Goal: Information Seeking & Learning: Learn about a topic

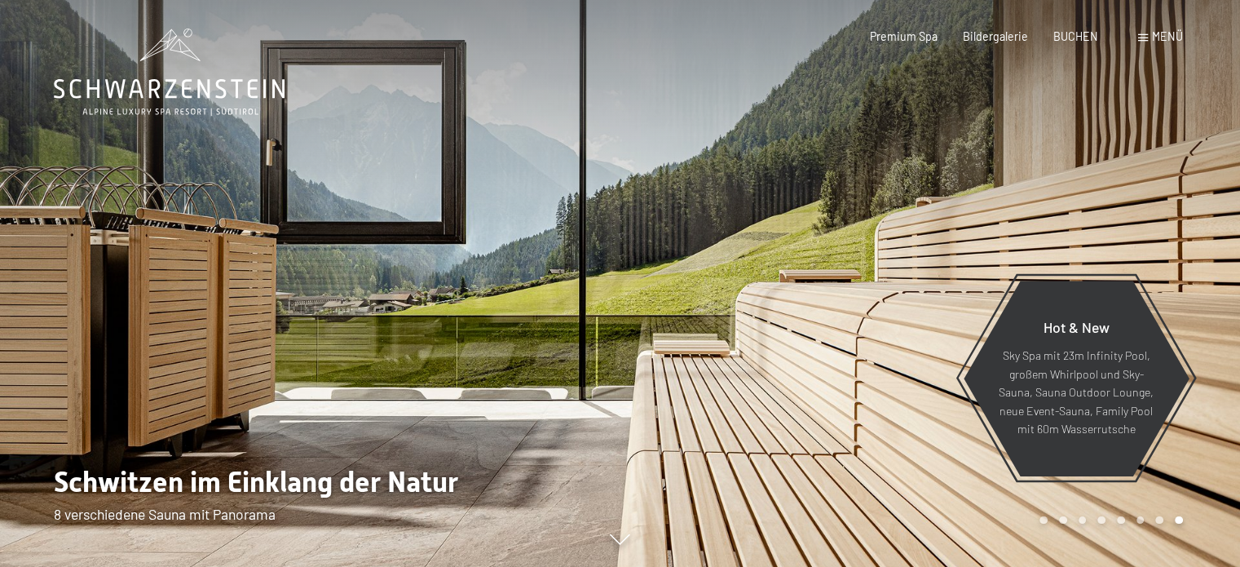
click at [1147, 31] on div "Menü" at bounding box center [1160, 37] width 45 height 16
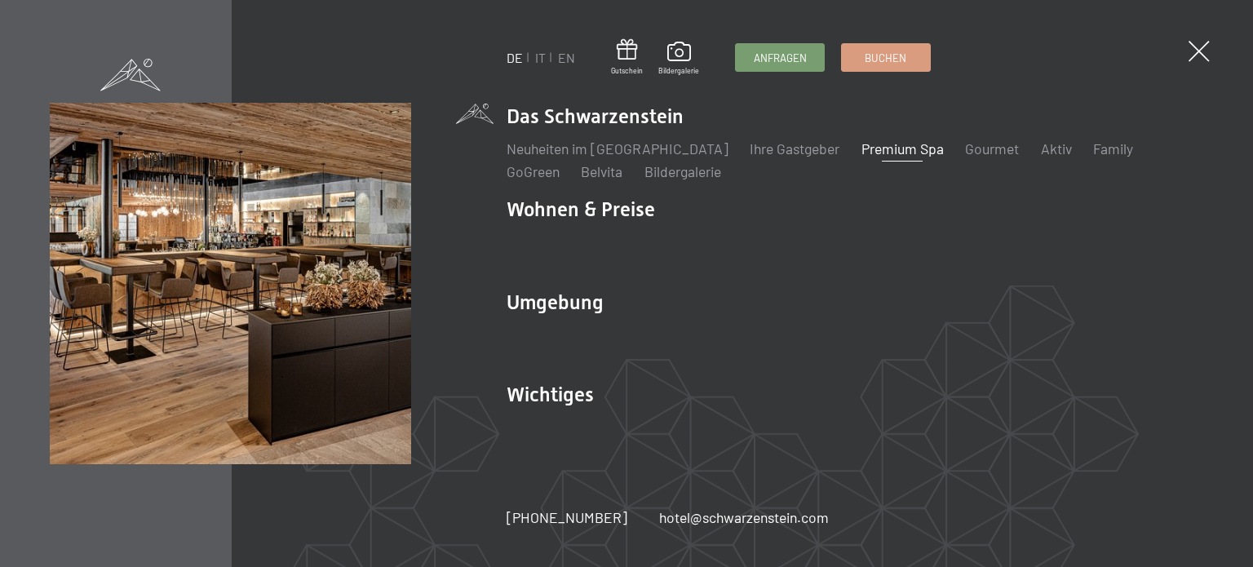
click at [869, 152] on link "Premium Spa" at bounding box center [902, 148] width 82 height 18
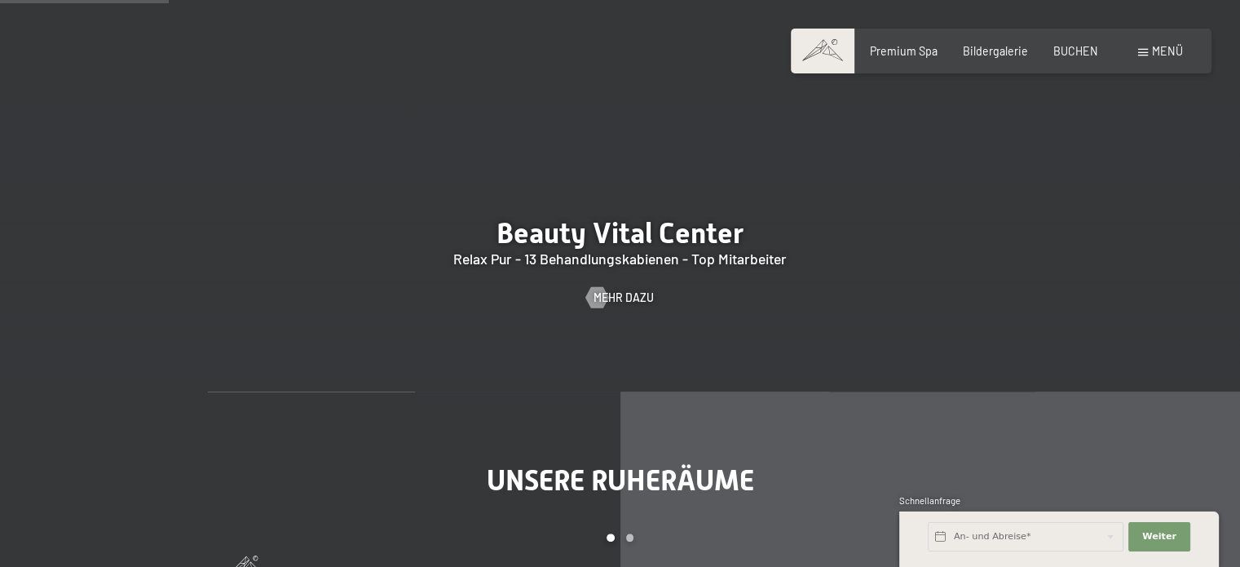
scroll to position [1631, 0]
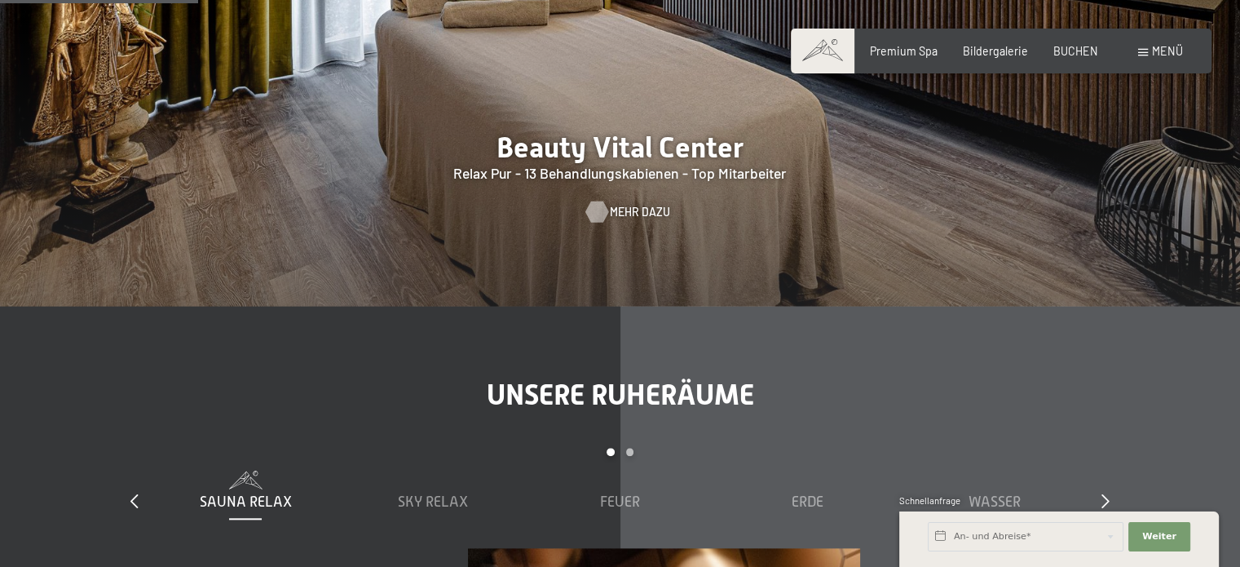
click at [611, 220] on span "Mehr dazu" at bounding box center [640, 212] width 60 height 16
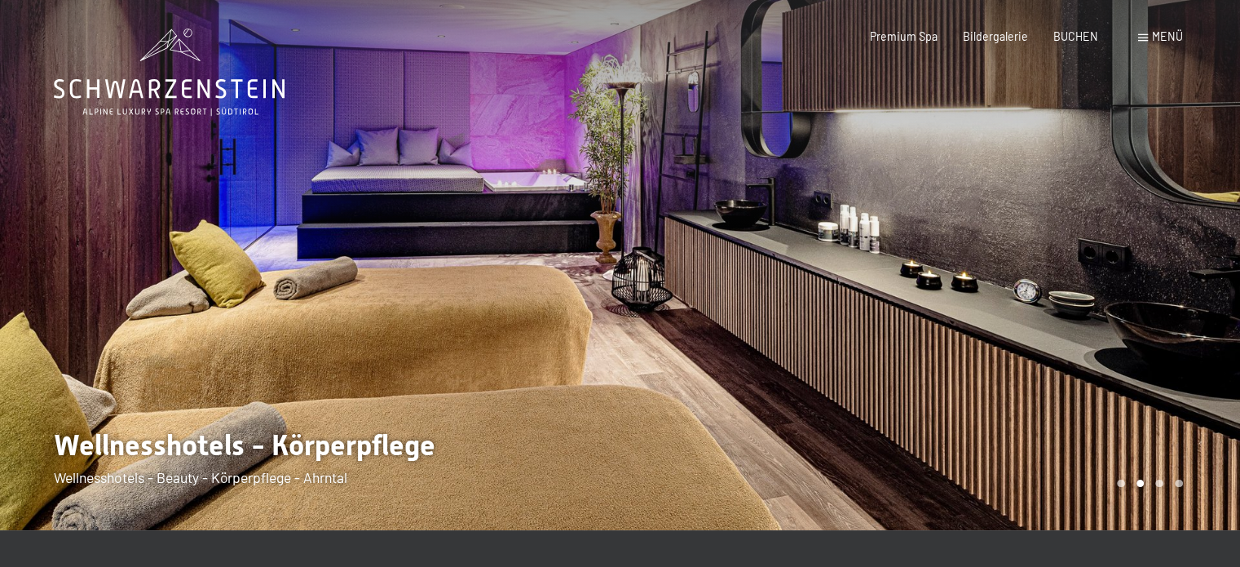
click at [202, 449] on div at bounding box center [310, 265] width 621 height 530
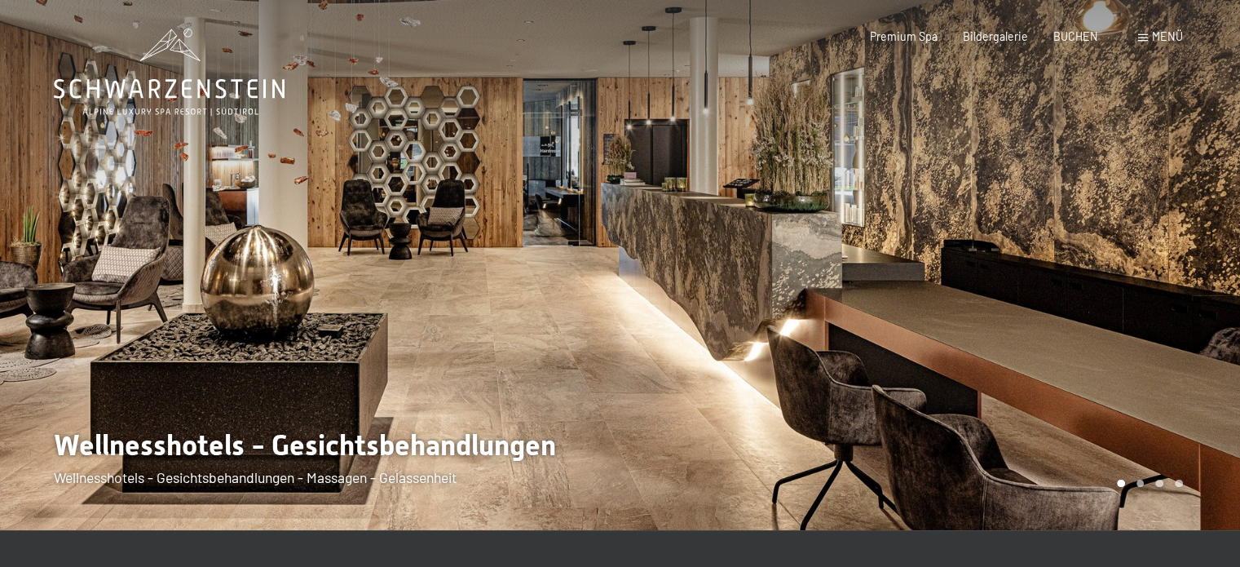
click at [243, 466] on div at bounding box center [310, 265] width 621 height 530
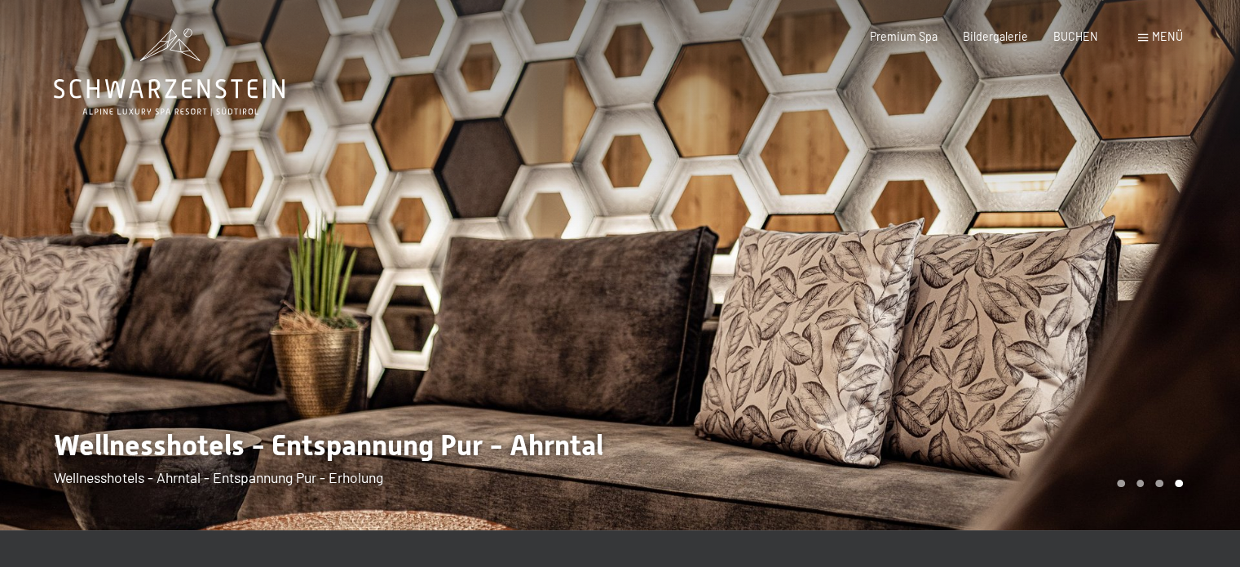
click at [457, 449] on div at bounding box center [310, 265] width 621 height 530
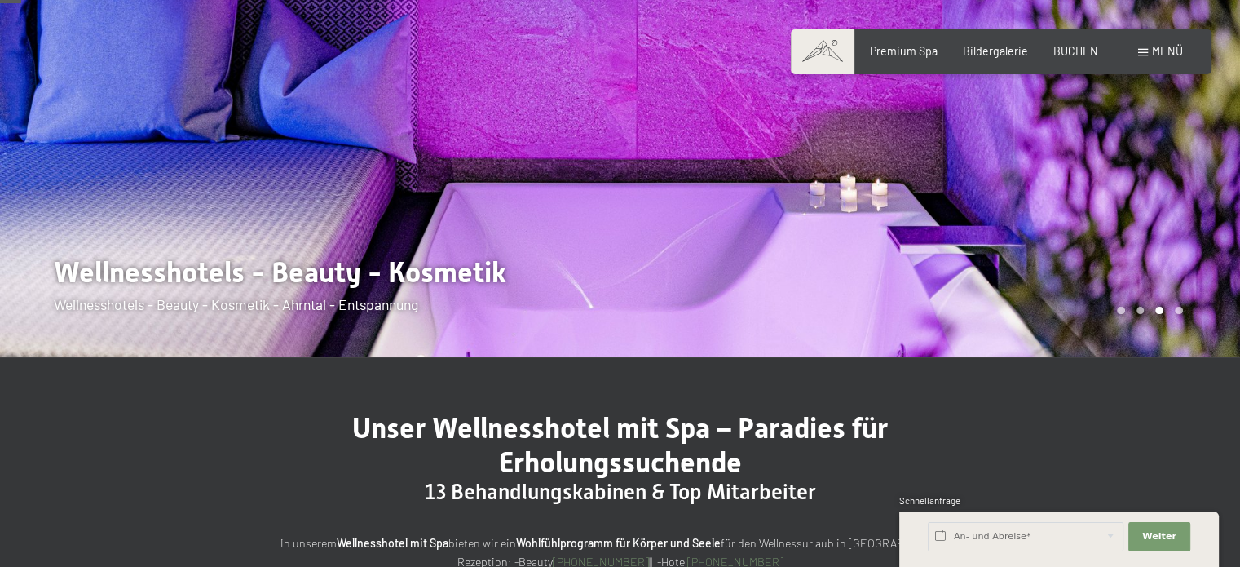
scroll to position [245, 0]
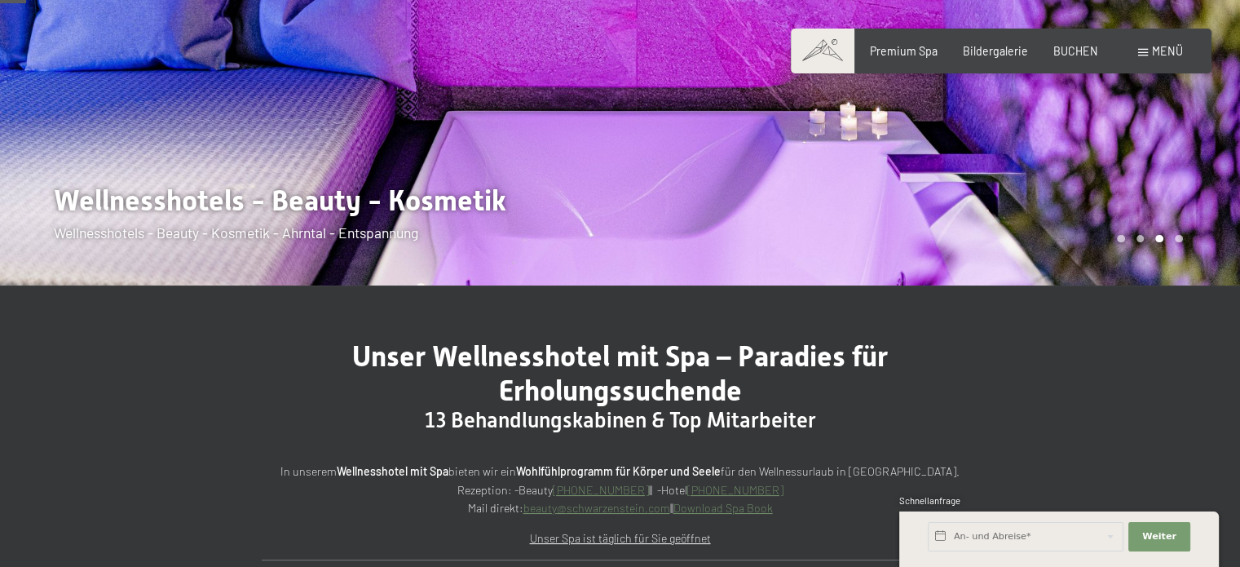
click at [1140, 237] on div "Carousel Page 2" at bounding box center [1141, 239] width 8 height 8
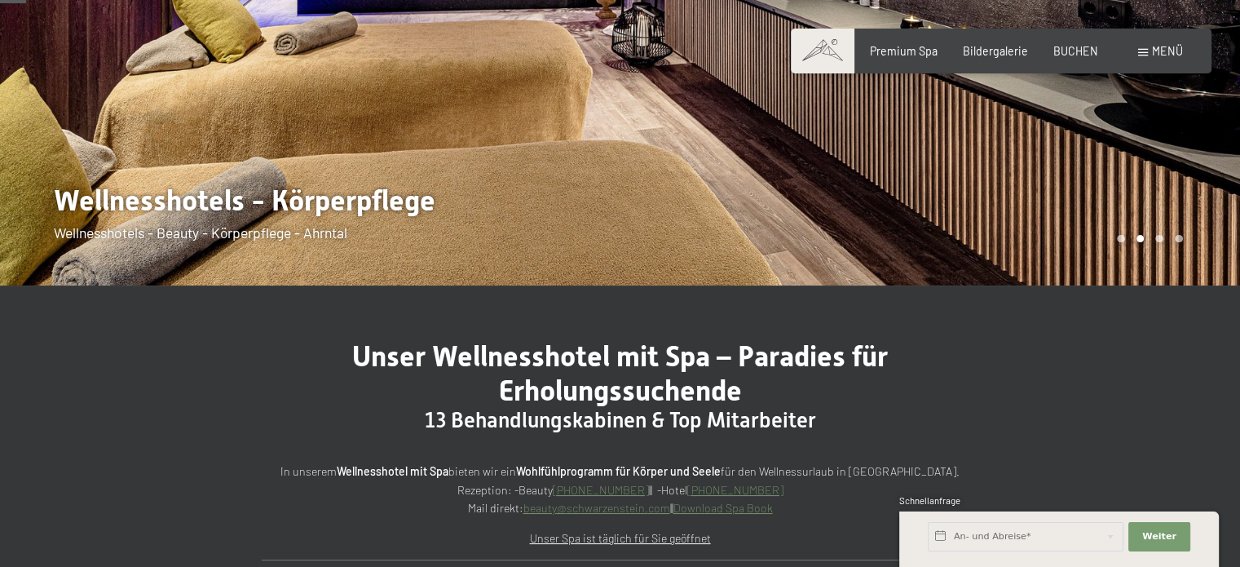
click at [1161, 237] on div "Carousel Page 3" at bounding box center [1160, 239] width 8 height 8
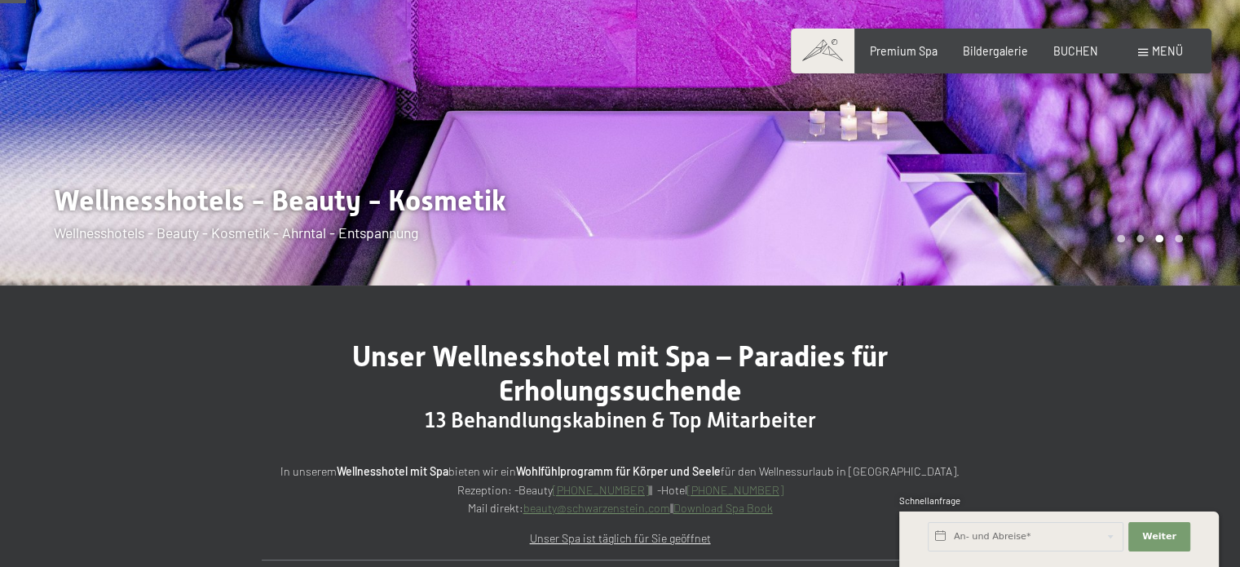
click at [1176, 233] on div at bounding box center [931, 20] width 621 height 530
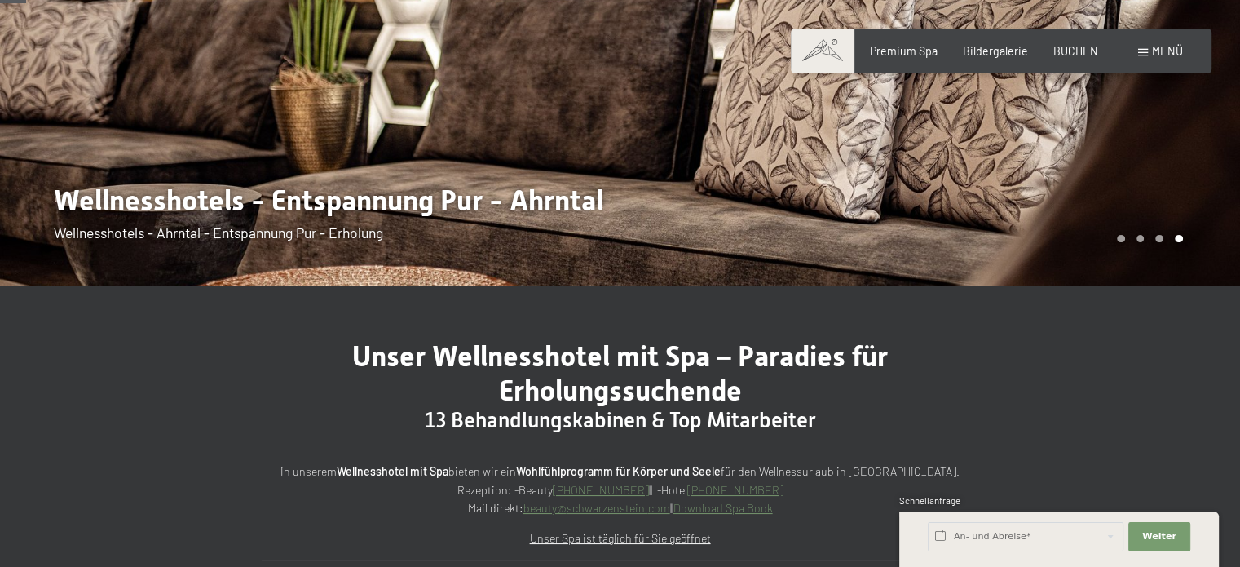
click at [1122, 241] on div "Carousel Page 1" at bounding box center [1121, 239] width 8 height 8
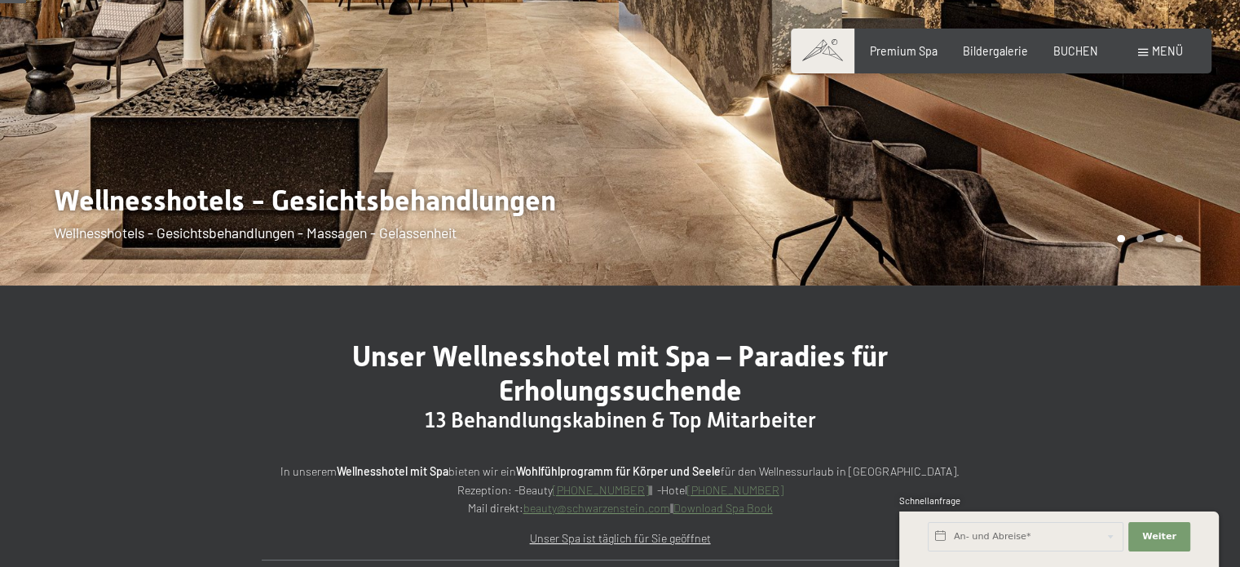
click at [339, 233] on div at bounding box center [310, 20] width 621 height 530
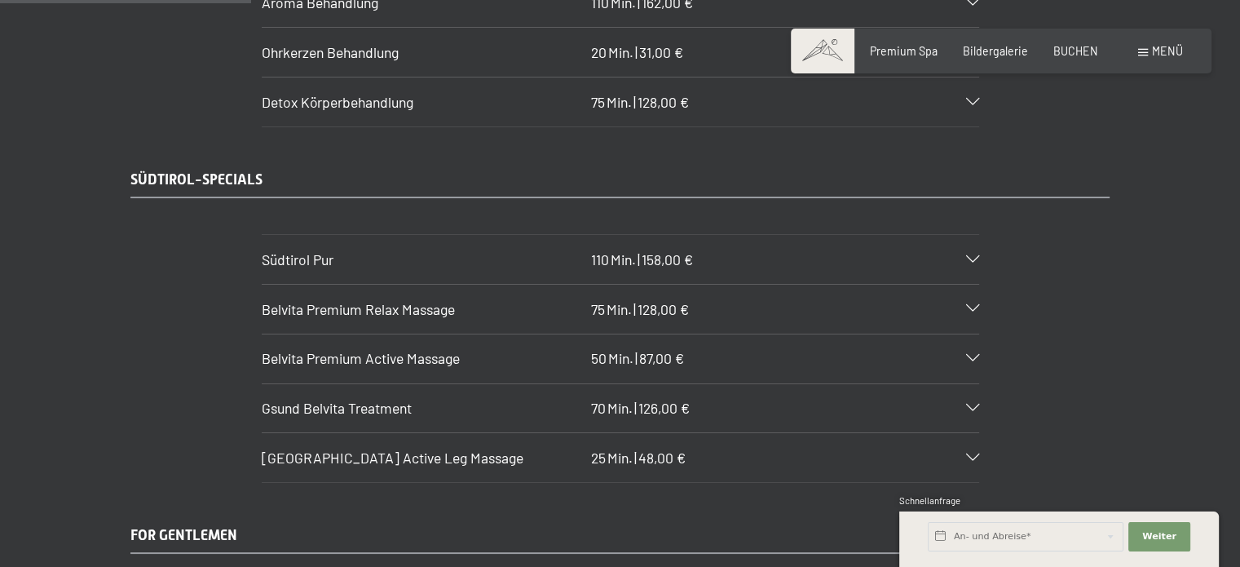
scroll to position [2365, 0]
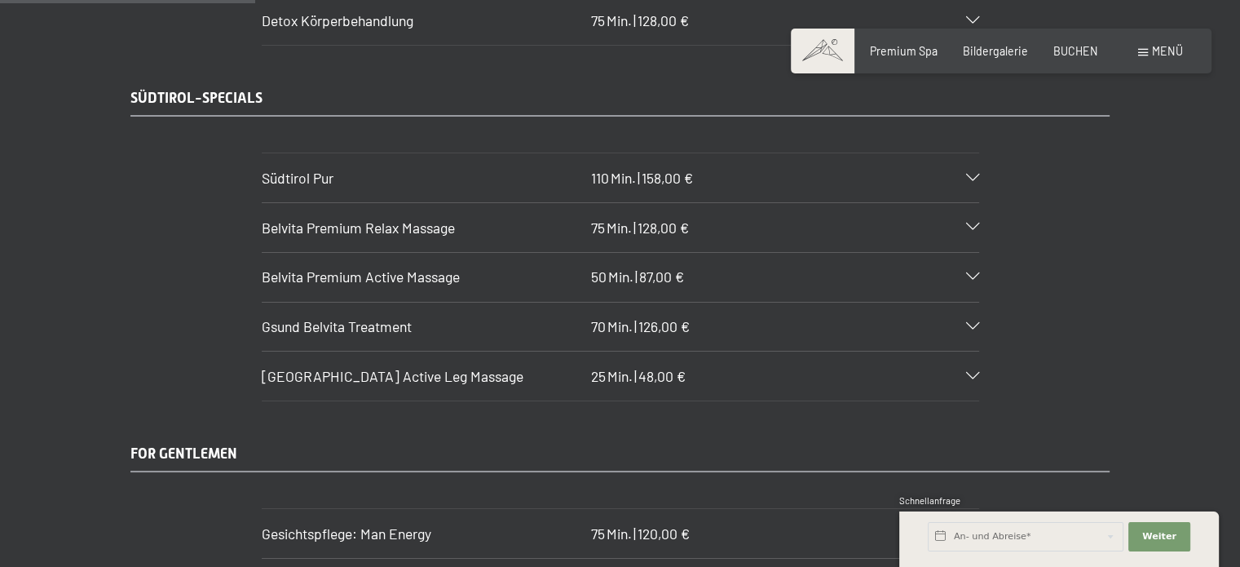
click at [303, 169] on span "Südtirol Pur" at bounding box center [298, 178] width 72 height 18
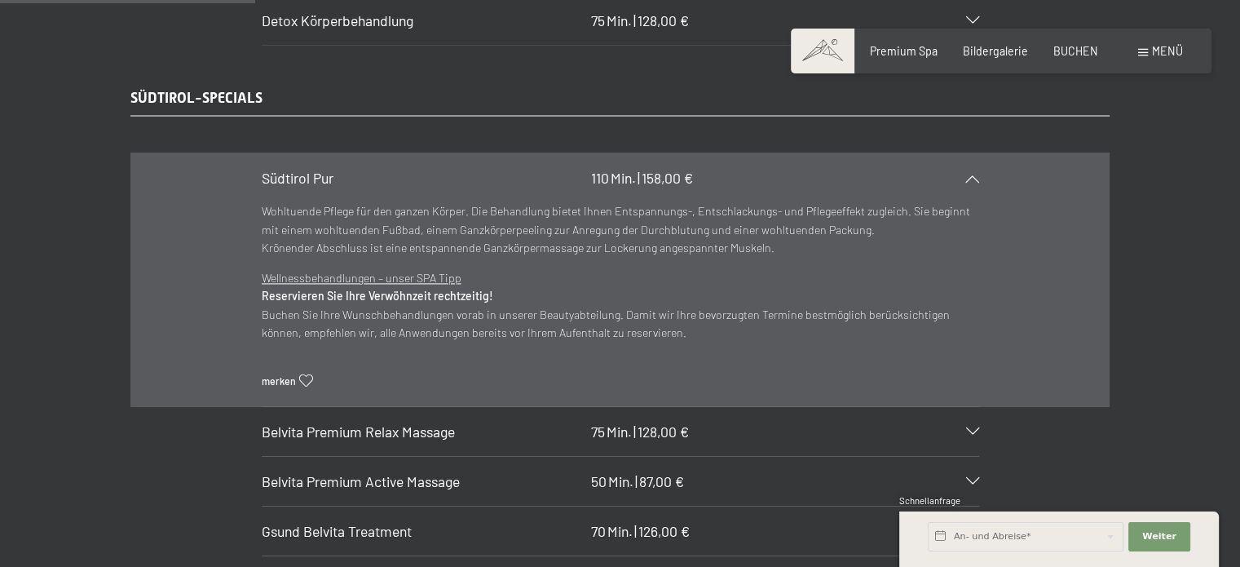
click at [365, 472] on span "Belvita Premium Active Massage" at bounding box center [361, 481] width 198 height 18
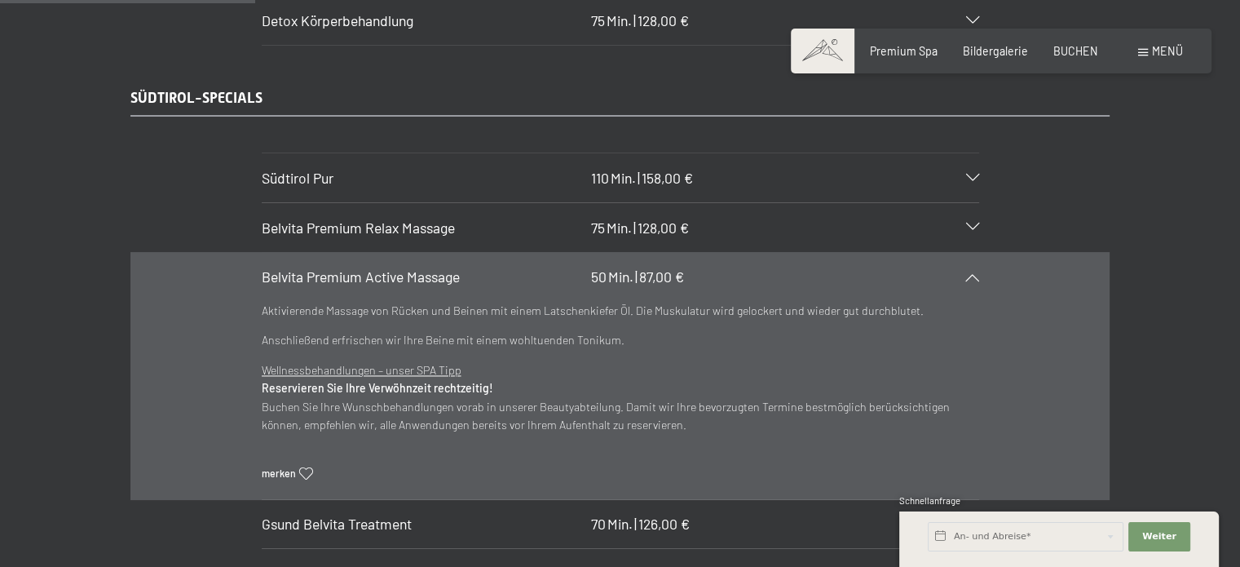
click at [347, 515] on span "Gsund Belvita Treatment" at bounding box center [337, 524] width 150 height 18
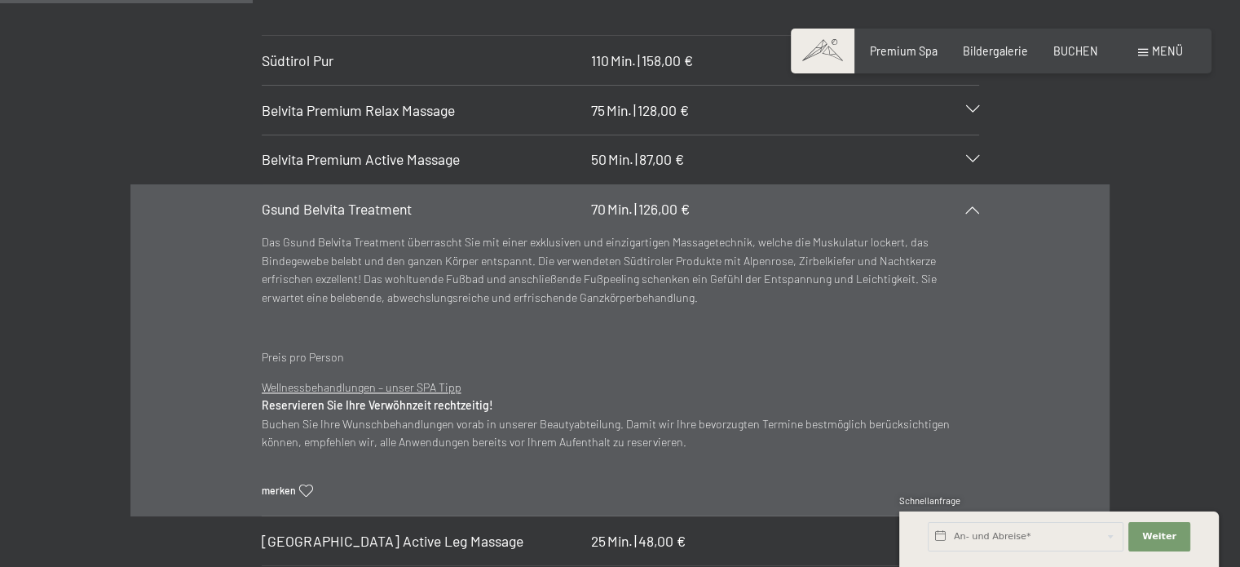
scroll to position [2528, 0]
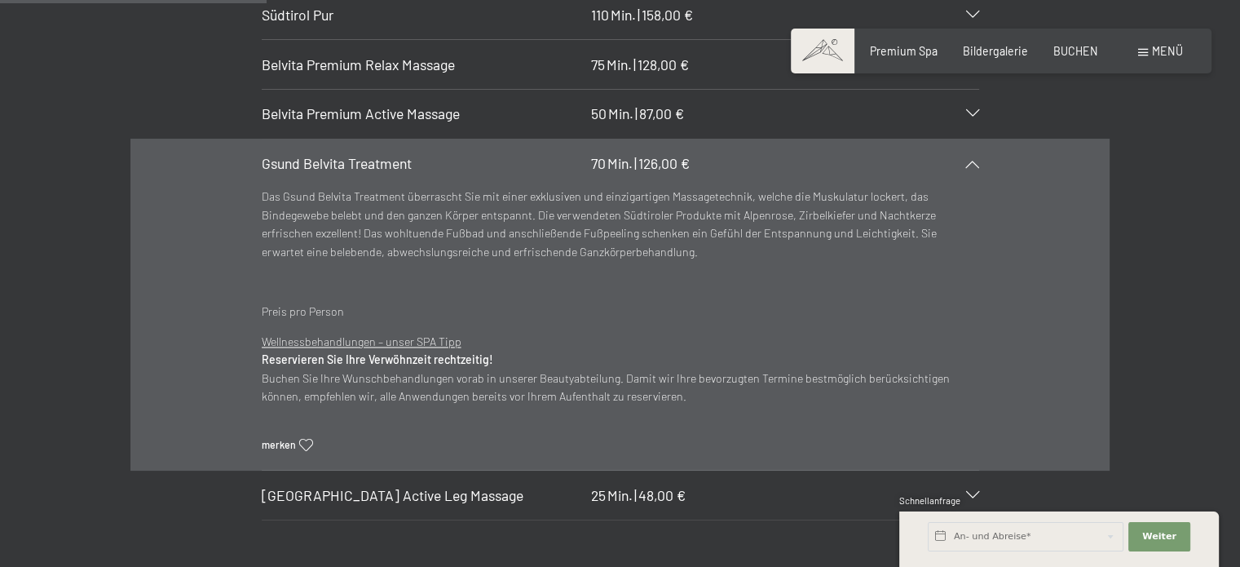
click at [351, 486] on span "Belvita Mountain Active Leg Massage" at bounding box center [393, 495] width 262 height 18
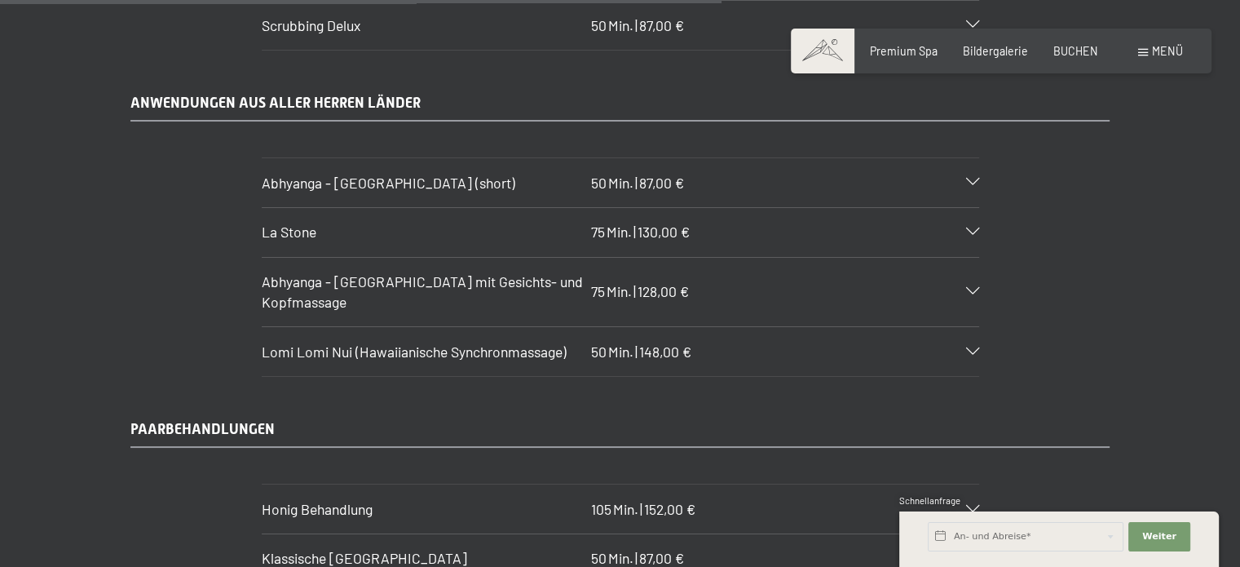
scroll to position [6687, 0]
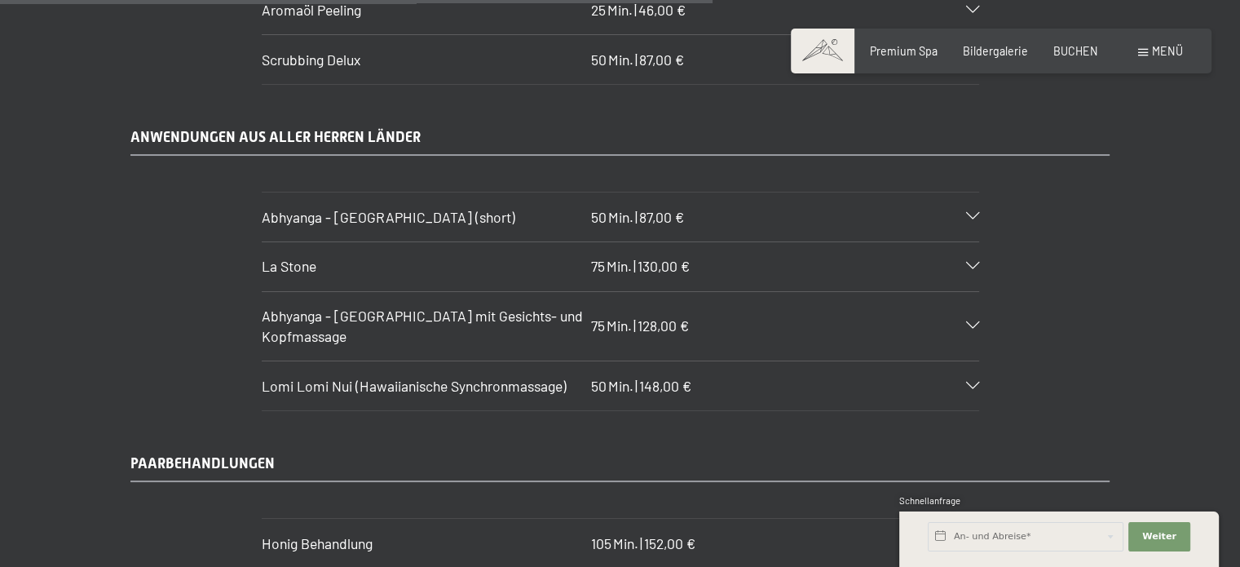
click at [425, 307] on span "Abhyanga - Ganzkörpermassage mit Gesichts- und Kopfmassage" at bounding box center [422, 326] width 321 height 38
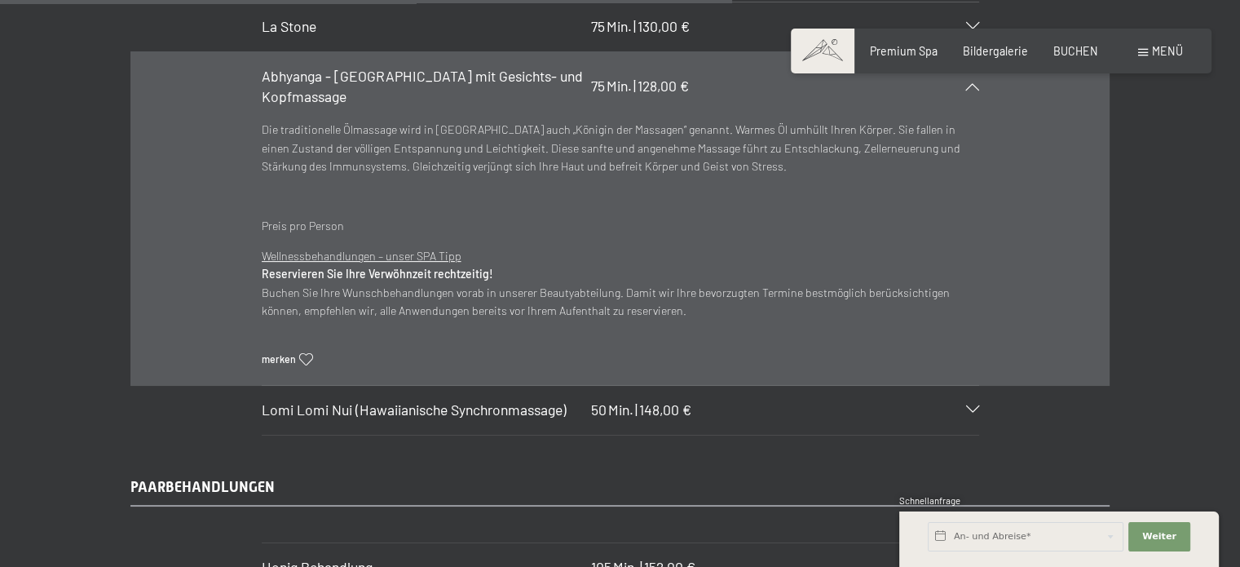
scroll to position [7009, 0]
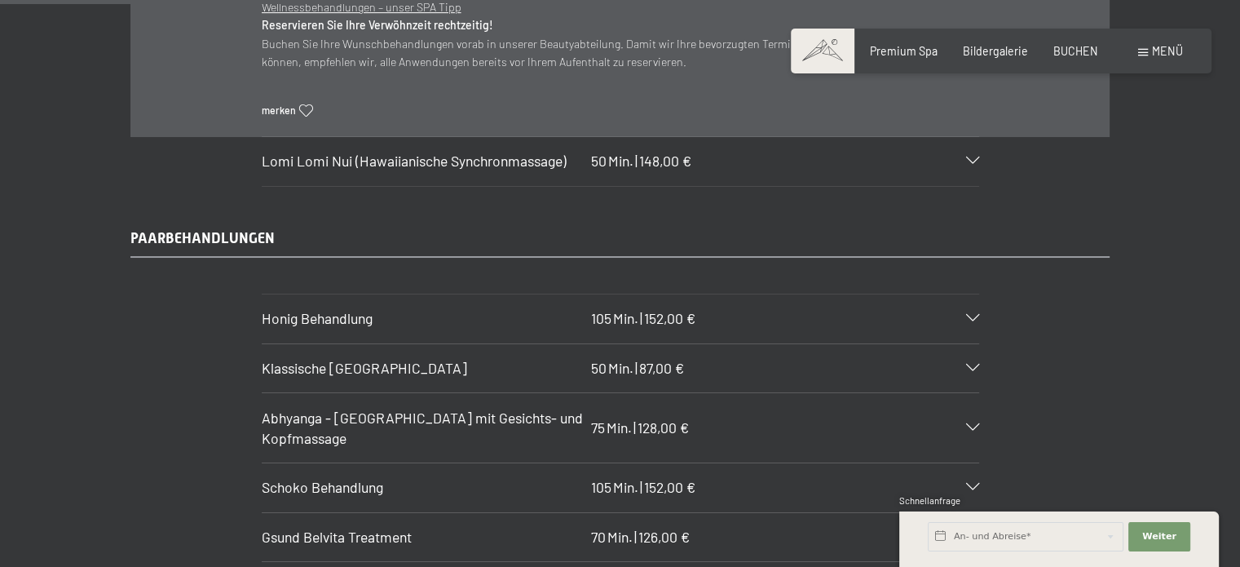
click at [359, 359] on span "Klassische Ganzkörpermassage" at bounding box center [365, 368] width 206 height 18
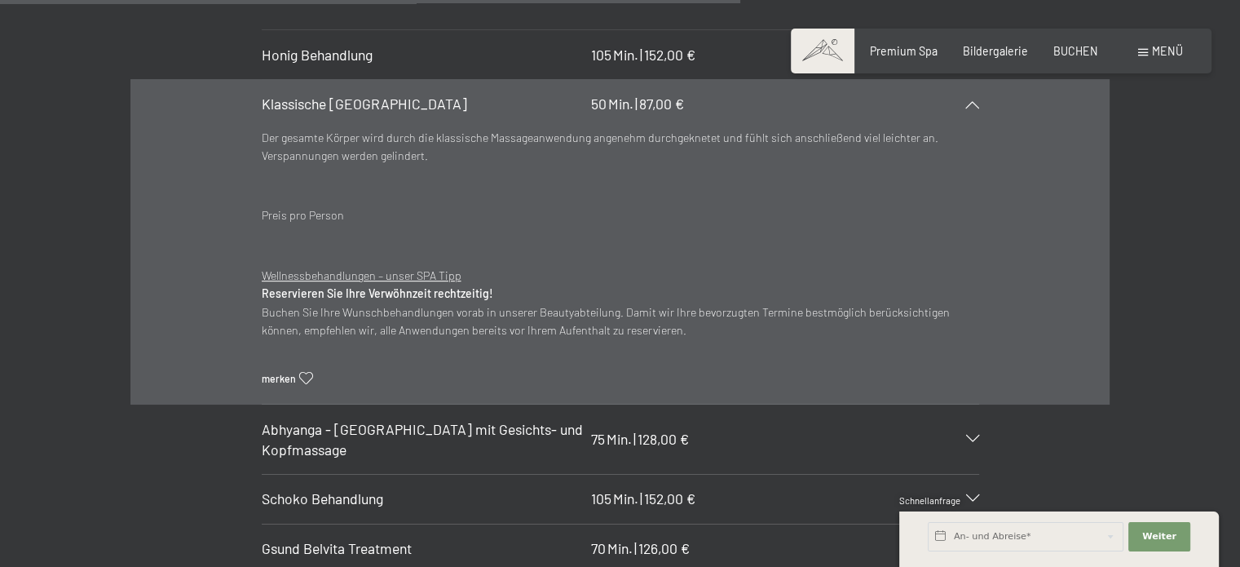
click at [362, 539] on span "Gsund Belvita Treatment" at bounding box center [337, 548] width 150 height 18
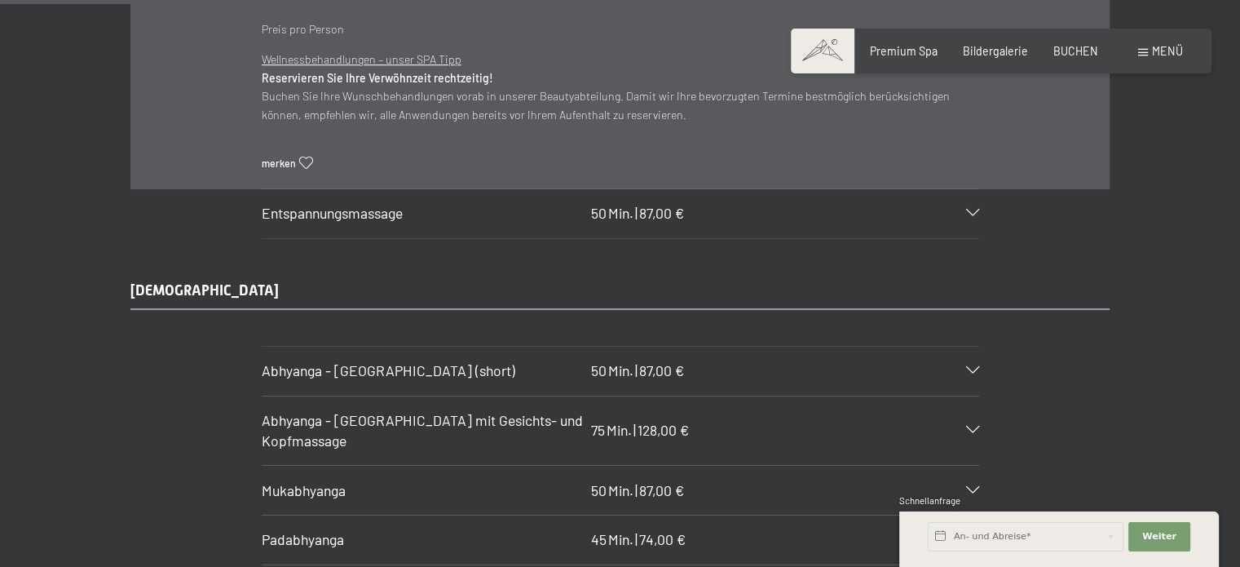
scroll to position [7417, 0]
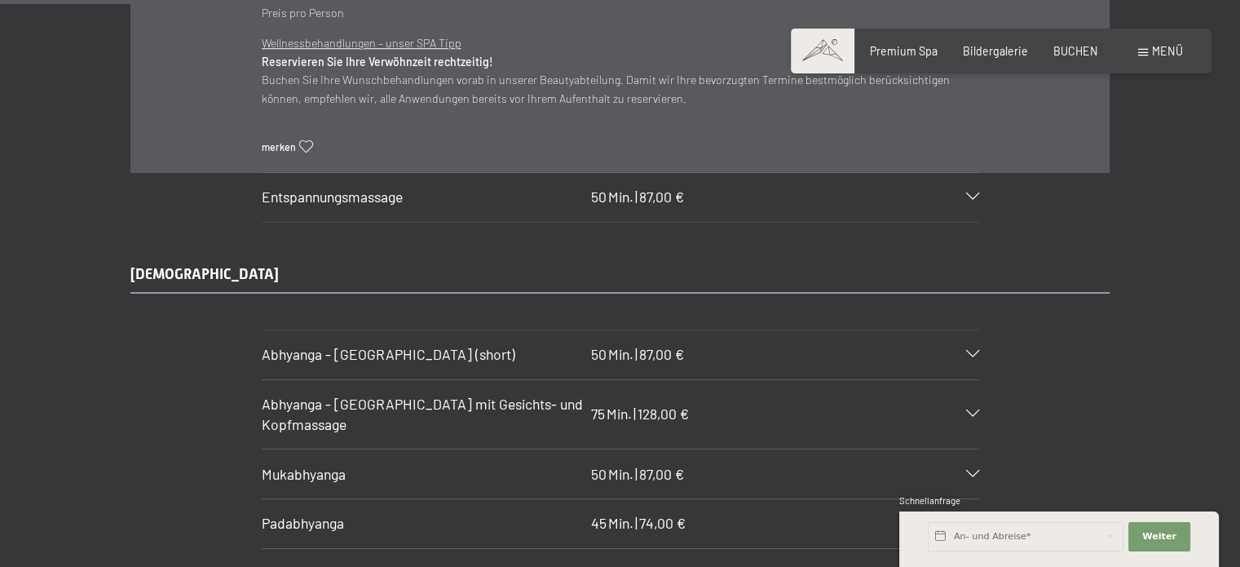
click at [328, 465] on span "Mukabhyanga" at bounding box center [304, 474] width 84 height 18
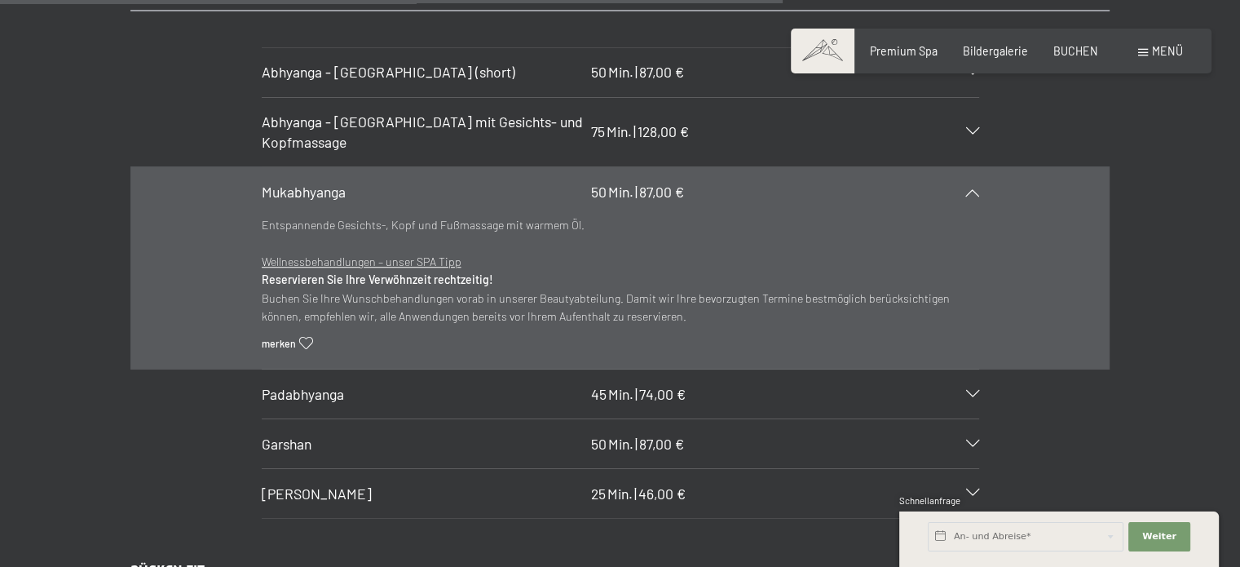
click at [309, 385] on span "Padabhyanga" at bounding box center [303, 394] width 82 height 18
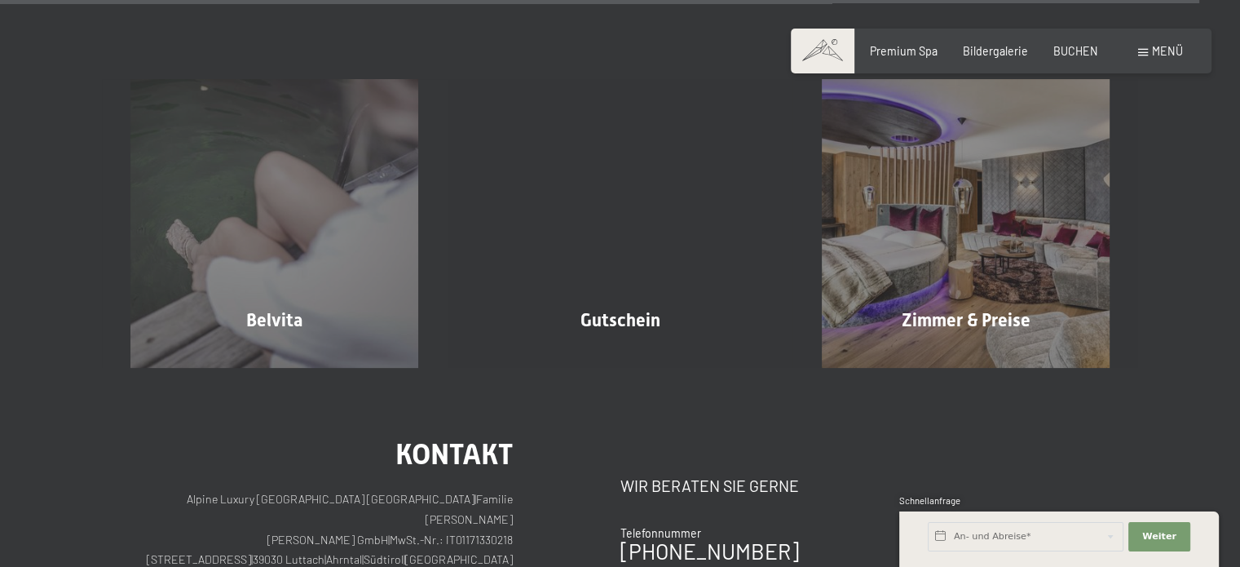
scroll to position [11331, 0]
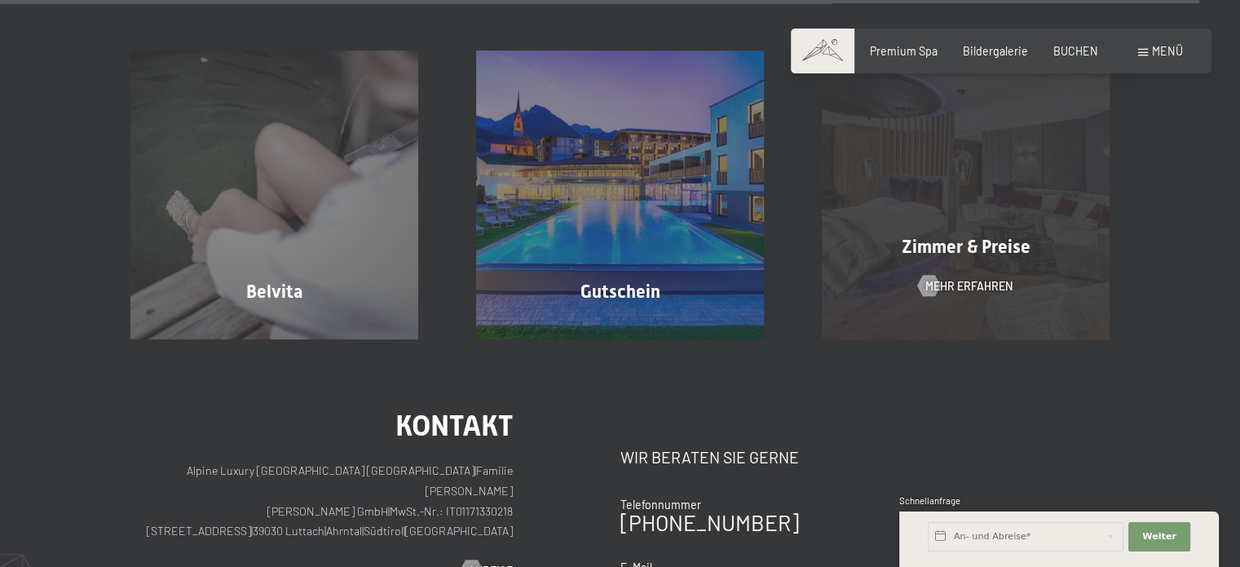
click at [962, 237] on span "Zimmer & Preise" at bounding box center [965, 247] width 129 height 20
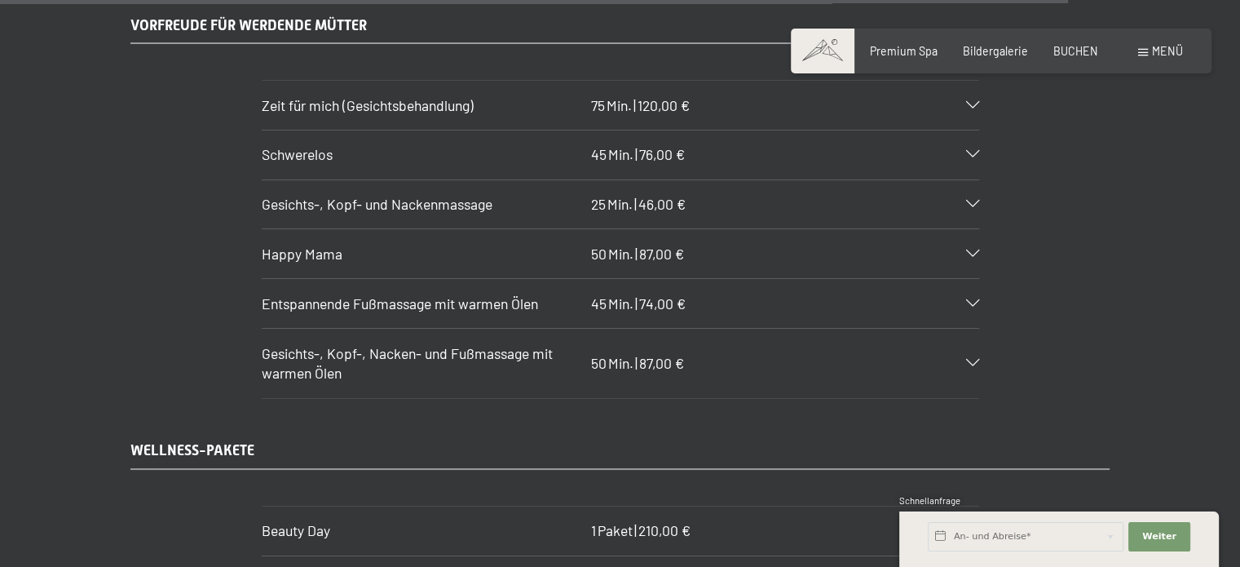
scroll to position [9512, 0]
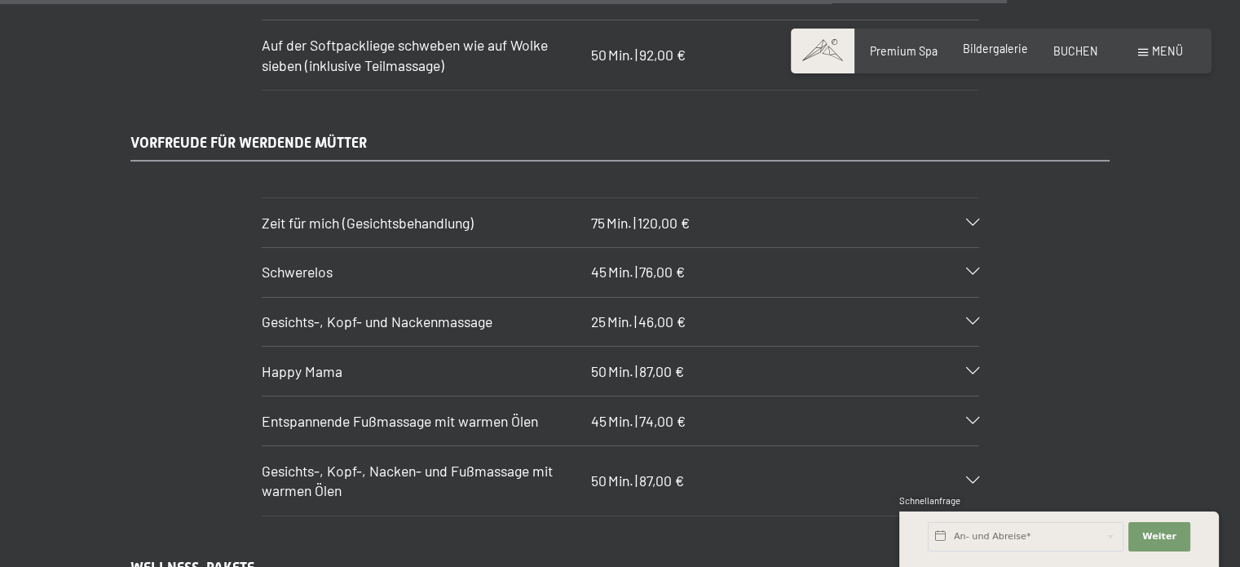
click at [985, 42] on span "Bildergalerie" at bounding box center [995, 49] width 65 height 14
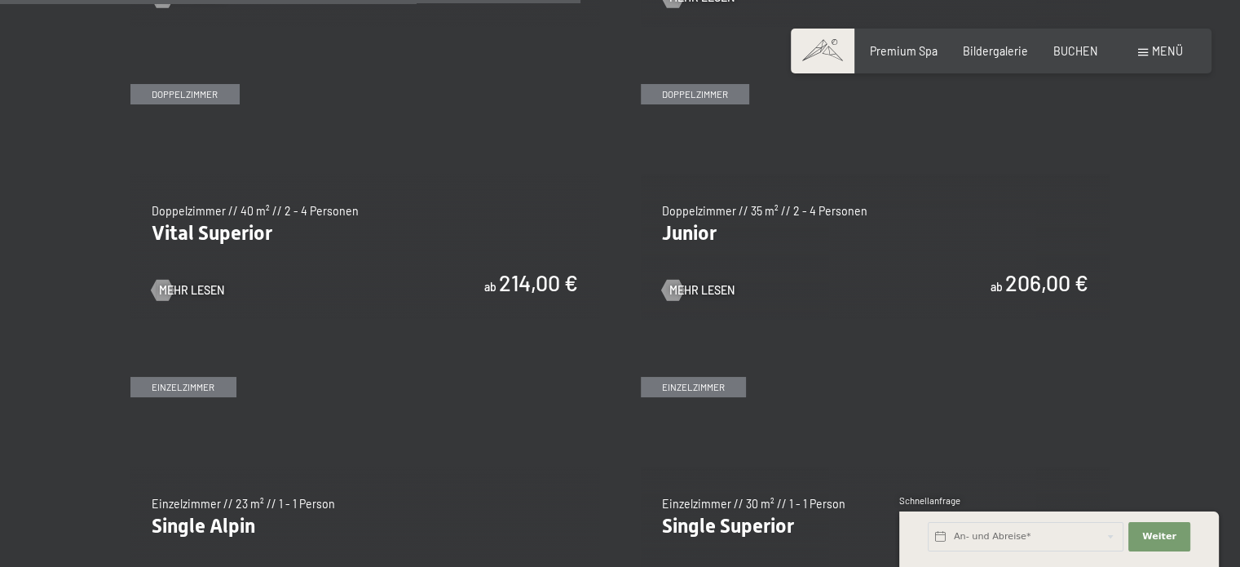
scroll to position [2039, 0]
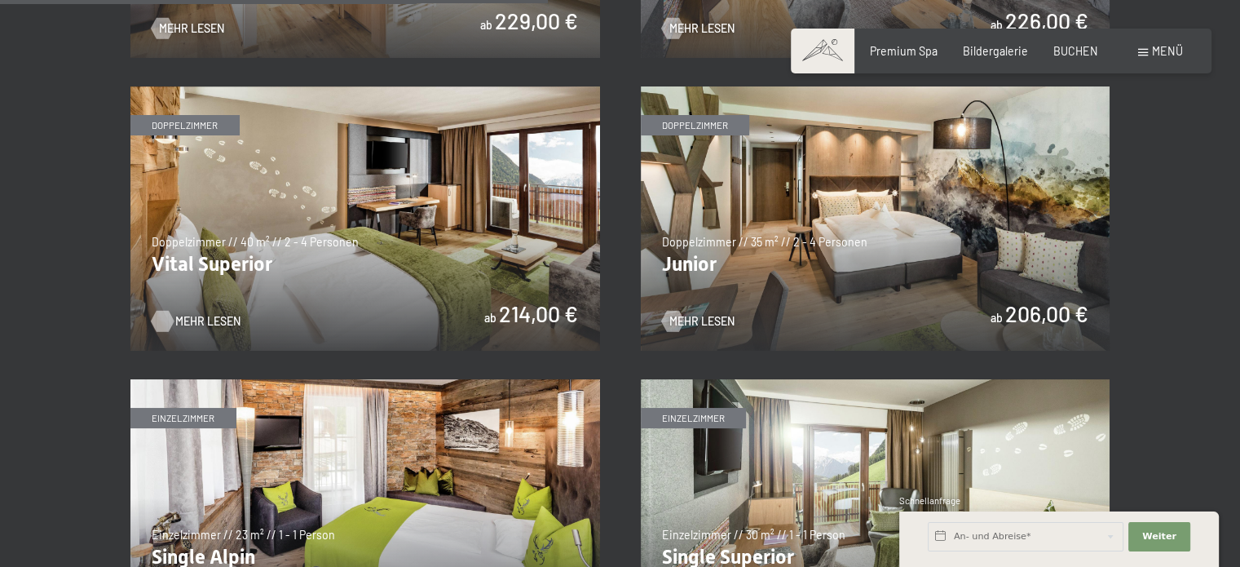
click at [183, 320] on span "Mehr Lesen" at bounding box center [207, 321] width 65 height 16
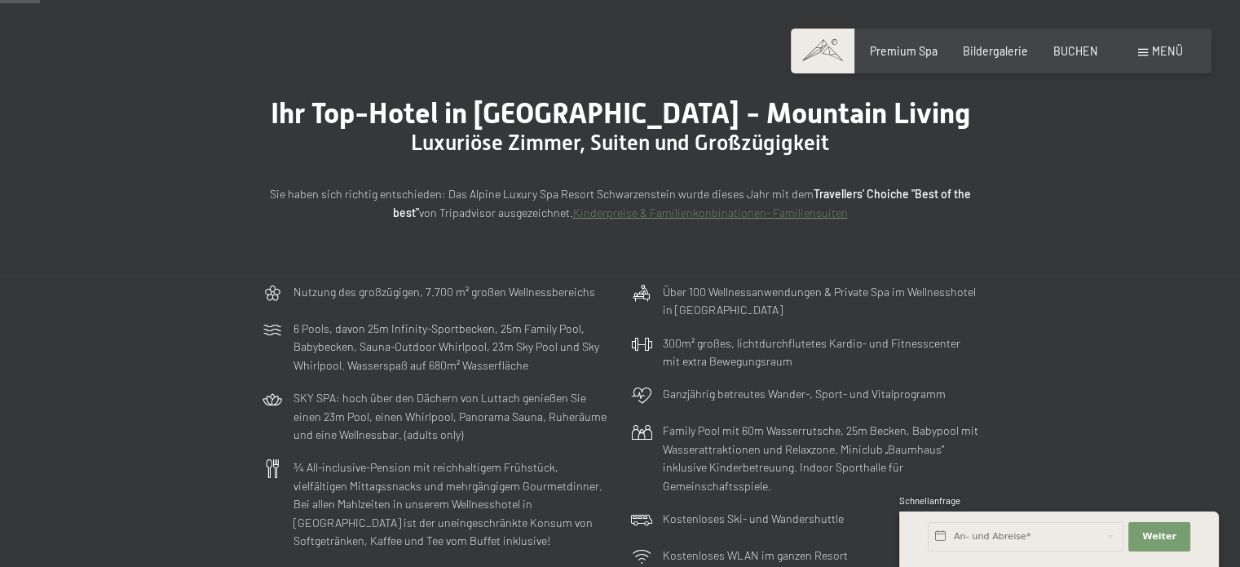
scroll to position [0, 0]
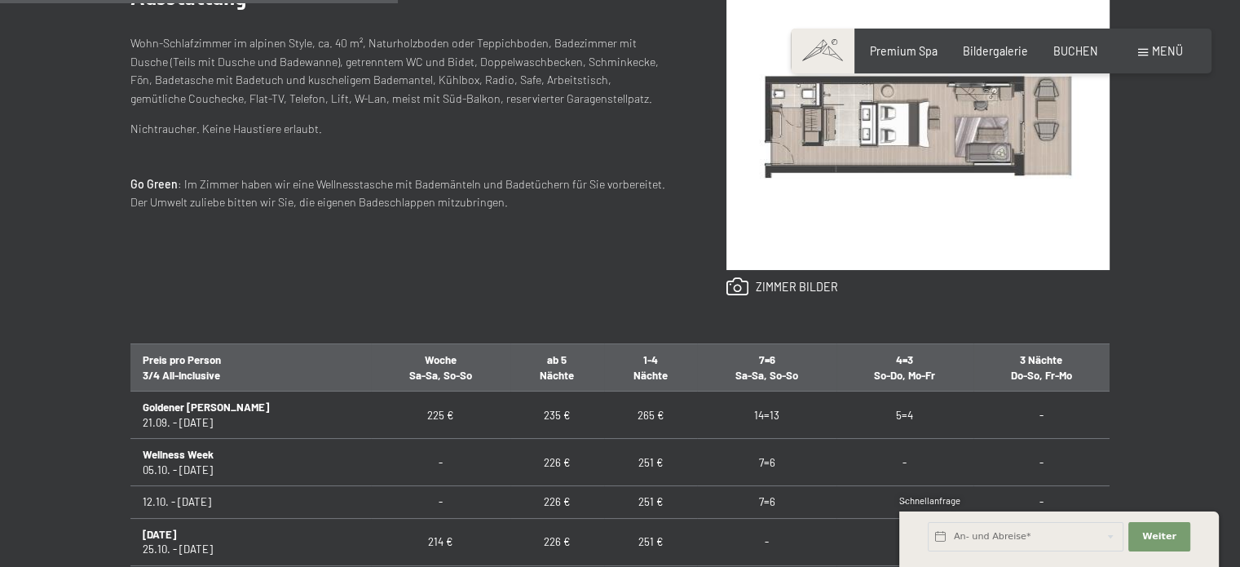
scroll to position [816, 0]
